Goal: Information Seeking & Learning: Learn about a topic

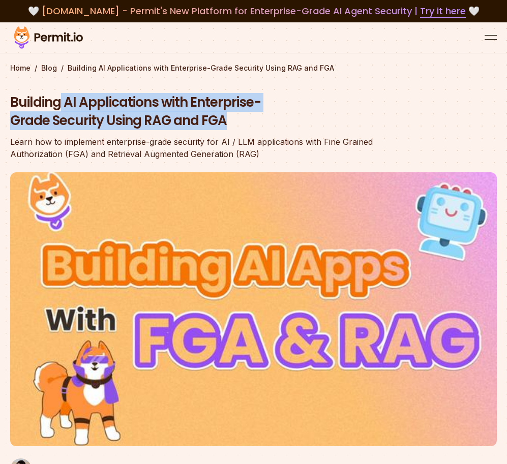
drag, startPoint x: 61, startPoint y: 101, endPoint x: 233, endPoint y: 129, distance: 174.6
click at [234, 129] on h1 "Building AI Applications with Enterprise-Grade Security Using RAG and FGA" at bounding box center [205, 112] width 390 height 37
copy h1 "AI Applications with Enterprise-Grade Security Using RAG and FGA"
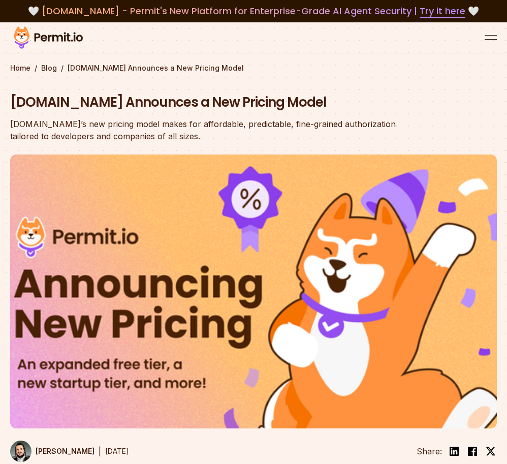
click at [44, 39] on img at bounding box center [48, 37] width 76 height 26
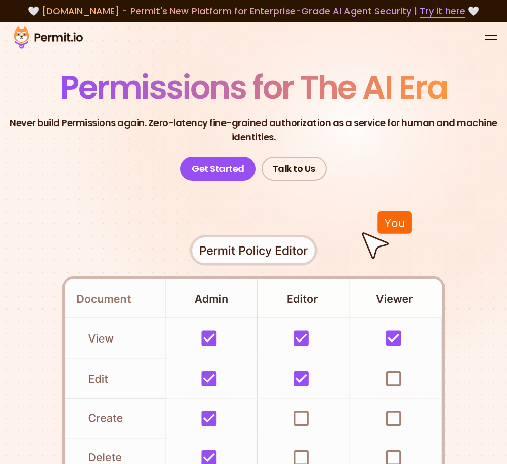
click at [48, 38] on img at bounding box center [48, 37] width 76 height 26
click at [482, 41] on div at bounding box center [253, 37] width 507 height 31
click at [488, 39] on button "open menu" at bounding box center [491, 38] width 12 height 12
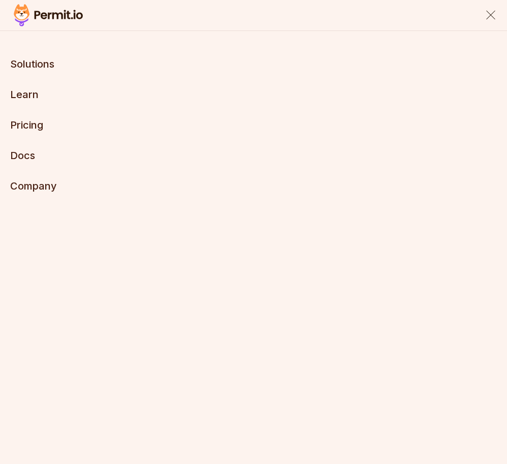
click at [38, 123] on link "Pricing" at bounding box center [26, 125] width 33 height 12
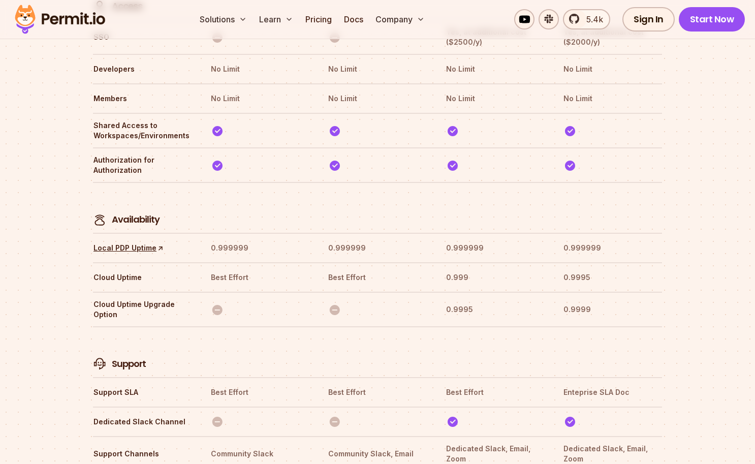
scroll to position [2882, 0]
